Goal: Information Seeking & Learning: Check status

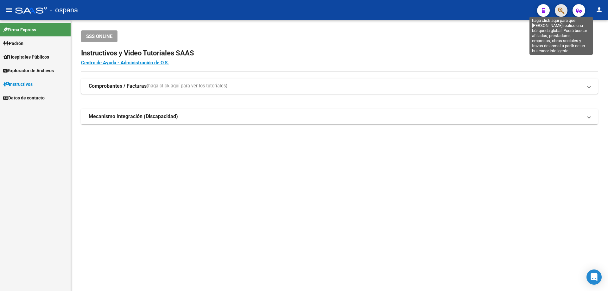
click at [563, 11] on icon "button" at bounding box center [561, 10] width 6 height 7
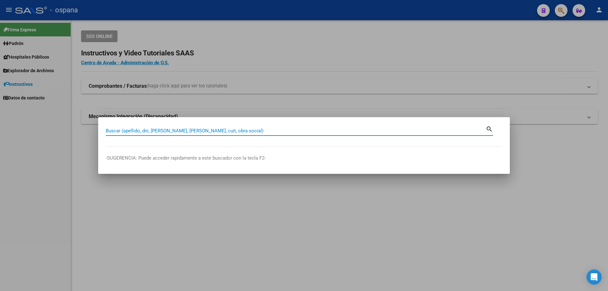
paste input "16323078"
type input "16323078"
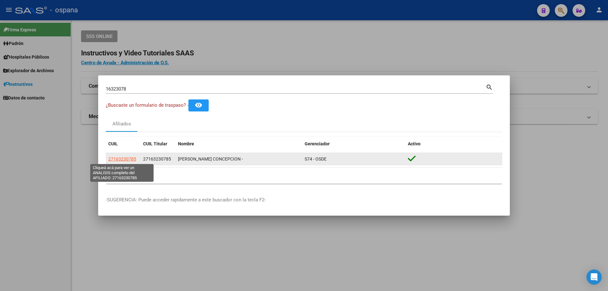
click at [122, 157] on span "27163230785" at bounding box center [122, 158] width 28 height 5
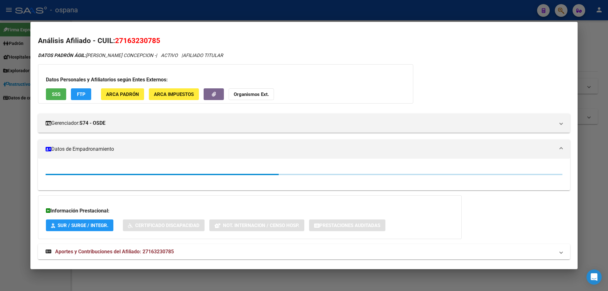
scroll to position [12, 0]
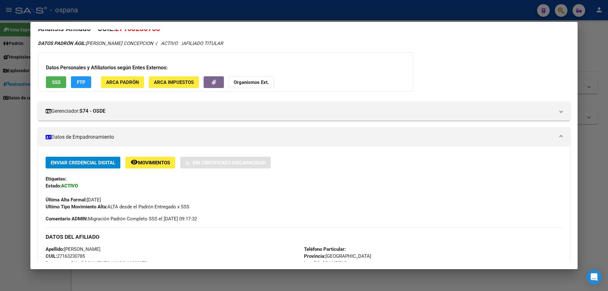
click at [60, 79] on button "SSS" at bounding box center [56, 82] width 20 height 12
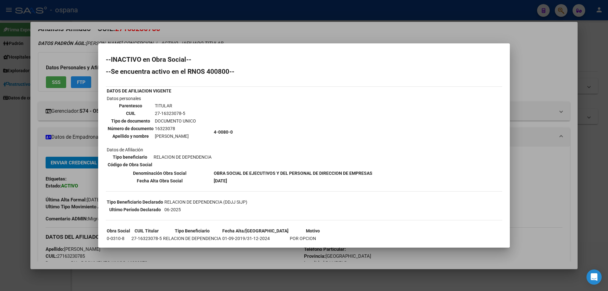
scroll to position [31, 0]
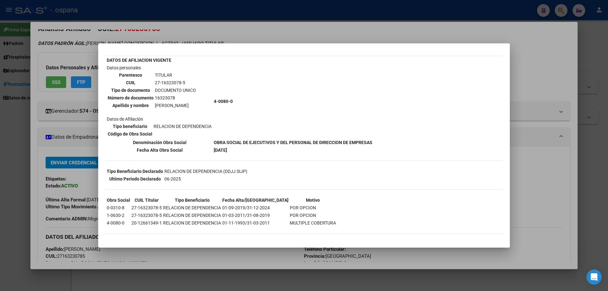
drag, startPoint x: 105, startPoint y: 206, endPoint x: 196, endPoint y: 215, distance: 91.3
click at [195, 216] on mat-dialog-content "--INACTIVO en Obra Social-- --Se encuentra activo en el RNOS 400800-- DATOS DE …" at bounding box center [304, 145] width 412 height 189
click at [246, 209] on td "01-09-2019/31-12-2024" at bounding box center [255, 207] width 67 height 7
drag, startPoint x: 244, startPoint y: 207, endPoint x: 270, endPoint y: 207, distance: 25.6
click at [270, 207] on tr "0-0310-8 27-16323078-5 RELACION DE DEPENDENCIA 01-09-2019/31-12-2024 POR OPCION" at bounding box center [221, 207] width 230 height 7
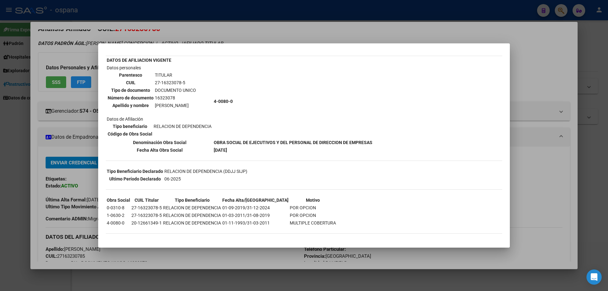
click at [289, 207] on td "POR OPCION" at bounding box center [312, 207] width 47 height 7
drag, startPoint x: 297, startPoint y: 216, endPoint x: 249, endPoint y: 201, distance: 49.6
click at [249, 201] on tbody "Obra Social CUIL Titular Tipo Beneficiario Fecha Alta/Baja Motivo 0-0310-8 27-1…" at bounding box center [221, 212] width 230 height 30
drag, startPoint x: 357, startPoint y: 206, endPoint x: 357, endPoint y: 202, distance: 3.8
click at [357, 204] on div "--INACTIVO en Obra Social-- --Se encuentra activo en el RNOS 400800-- DATOS DE …" at bounding box center [304, 133] width 396 height 214
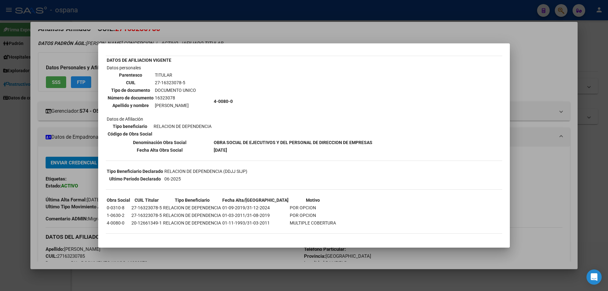
click at [534, 53] on div at bounding box center [304, 145] width 608 height 291
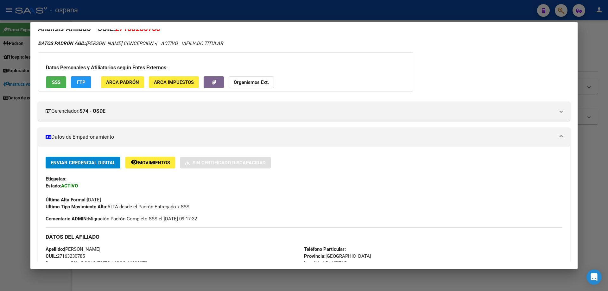
drag, startPoint x: 19, startPoint y: 182, endPoint x: 11, endPoint y: 178, distance: 9.5
click at [19, 181] on div at bounding box center [304, 145] width 608 height 291
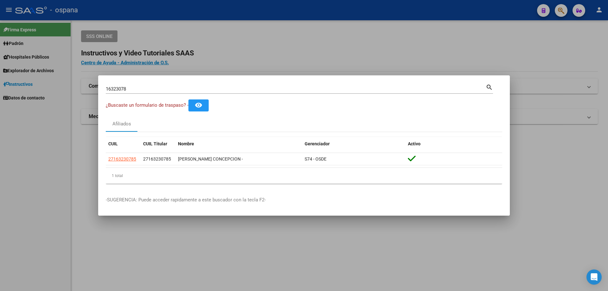
click at [204, 42] on div at bounding box center [304, 145] width 608 height 291
